Goal: Information Seeking & Learning: Compare options

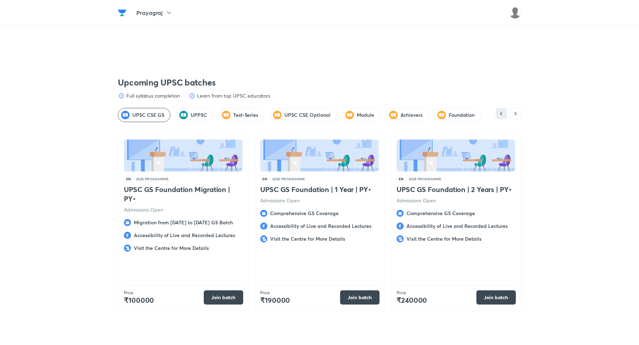
scroll to position [1308, 0]
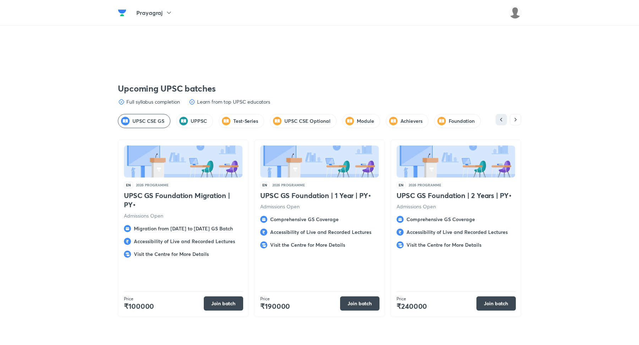
click at [400, 119] on h5 "Achievers" at bounding box center [411, 120] width 22 height 7
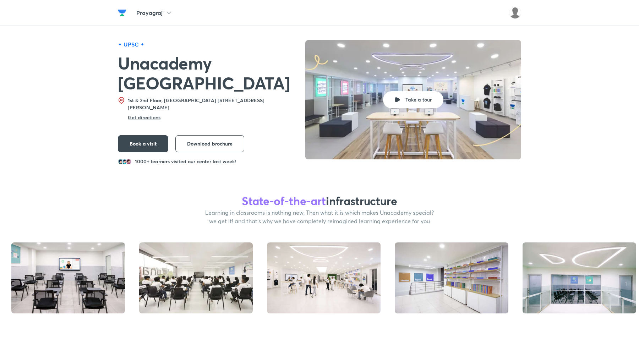
scroll to position [0, 0]
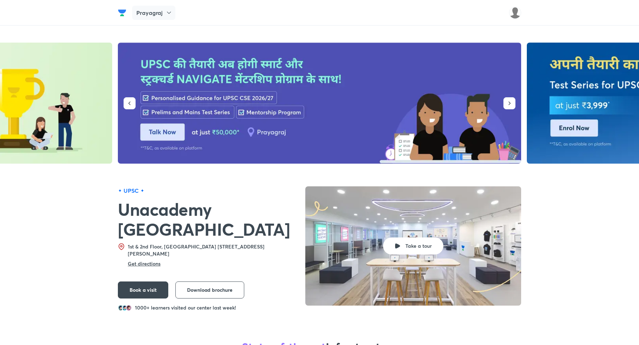
click at [165, 17] on div "Prayagraj" at bounding box center [153, 13] width 43 height 14
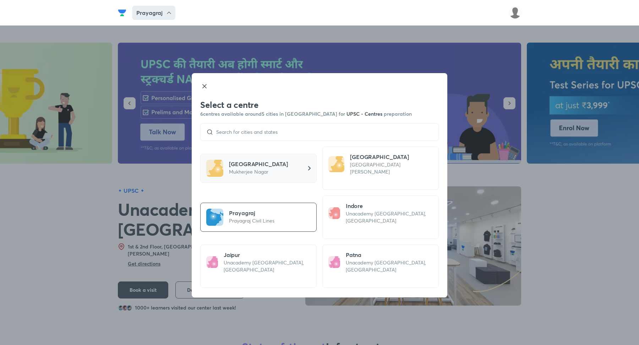
click at [241, 160] on h5 "[GEOGRAPHIC_DATA]" at bounding box center [258, 164] width 59 height 9
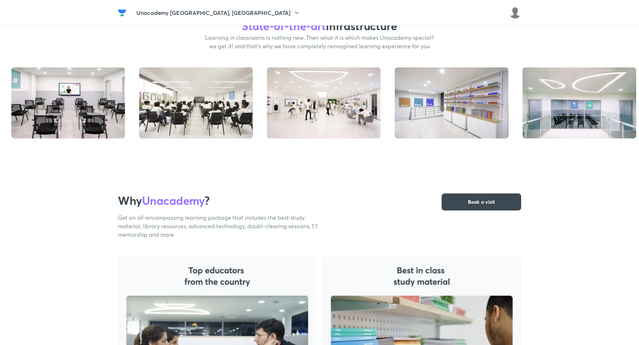
scroll to position [261, 0]
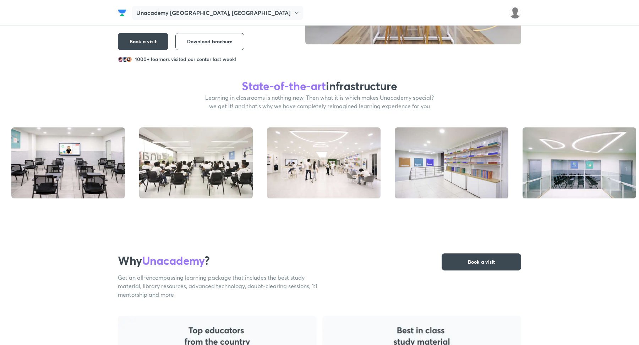
click at [192, 20] on div "Unacademy [GEOGRAPHIC_DATA], [GEOGRAPHIC_DATA]" at bounding box center [217, 13] width 171 height 14
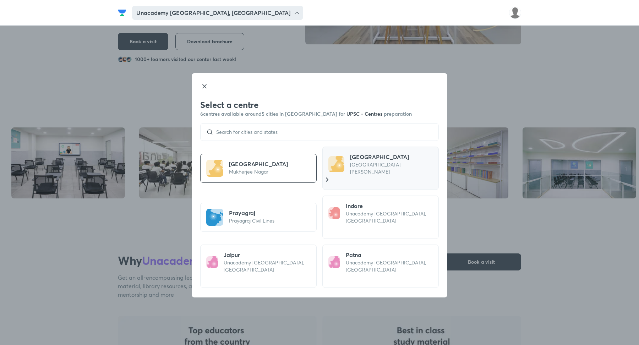
click at [366, 167] on p "[GEOGRAPHIC_DATA] [PERSON_NAME]" at bounding box center [393, 168] width 86 height 14
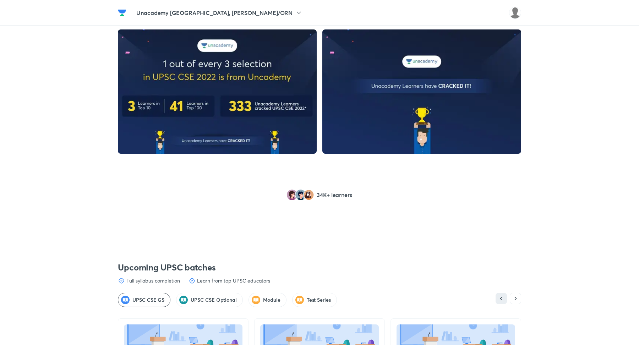
scroll to position [792, 0]
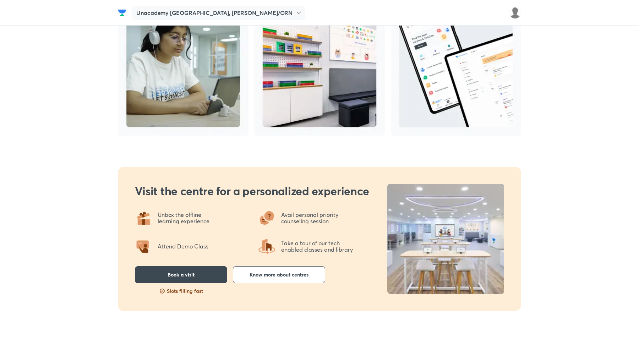
click at [193, 13] on h5 "Unacademy [GEOGRAPHIC_DATA], [PERSON_NAME]/ORN" at bounding box center [214, 13] width 156 height 9
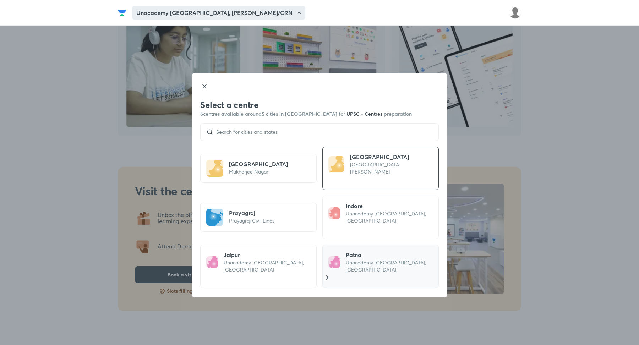
click at [353, 259] on p "Unacademy [GEOGRAPHIC_DATA], [GEOGRAPHIC_DATA]" at bounding box center [391, 266] width 90 height 14
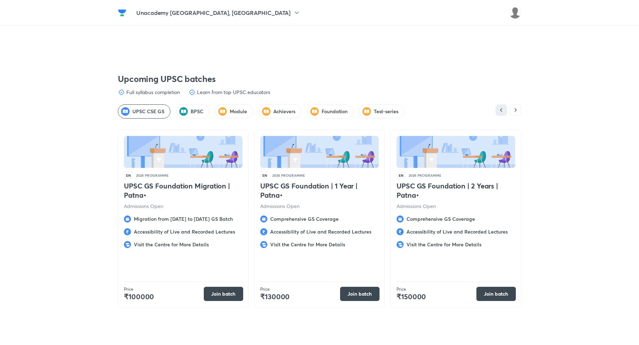
scroll to position [1317, 0]
click at [336, 111] on h5 "Foundation" at bounding box center [334, 111] width 26 height 7
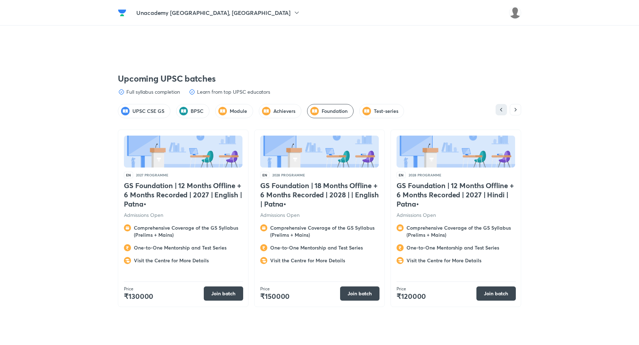
click at [151, 110] on h5 "UPSC CSE GS" at bounding box center [148, 111] width 32 height 7
